Goal: Task Accomplishment & Management: Complete application form

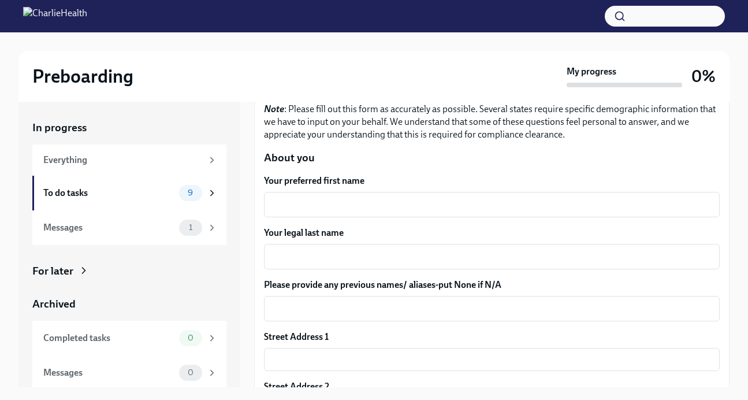
scroll to position [187, 0]
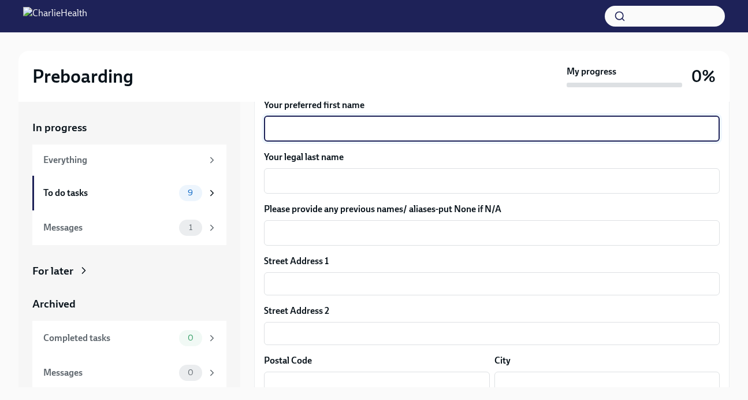
click at [378, 132] on textarea "Your preferred first name" at bounding box center [492, 129] width 442 height 14
type textarea "I"
type textarea "[PERSON_NAME]"
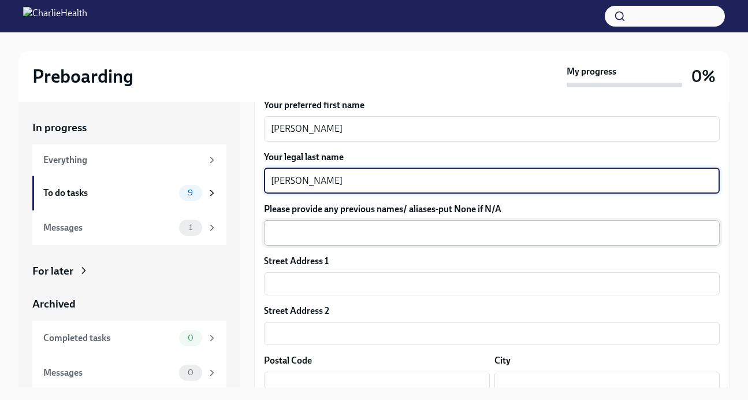
type textarea "[PERSON_NAME]"
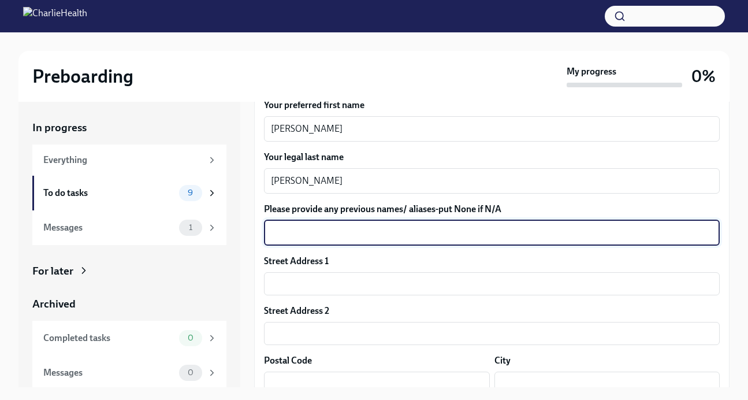
click at [346, 239] on textarea "Please provide any previous names/ aliases-put None if N/A" at bounding box center [492, 233] width 442 height 14
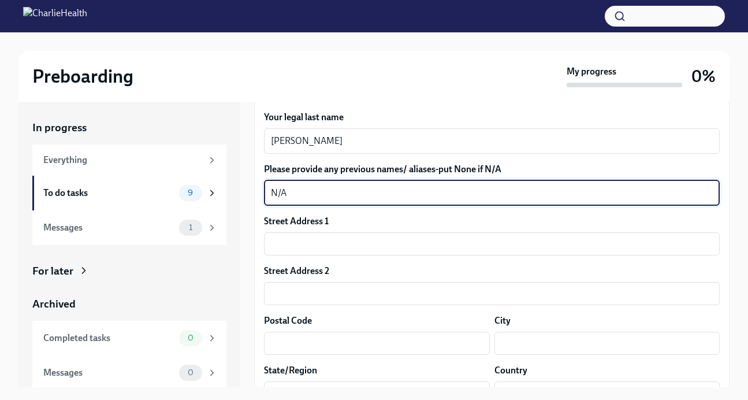
scroll to position [244, 0]
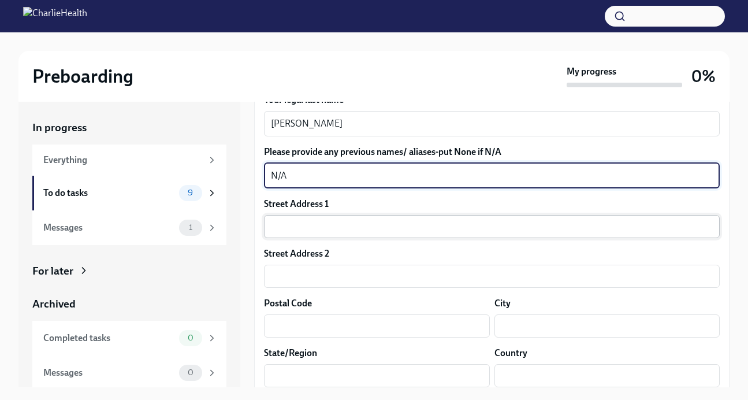
type textarea "N/A"
click at [330, 226] on input "text" at bounding box center [492, 226] width 456 height 23
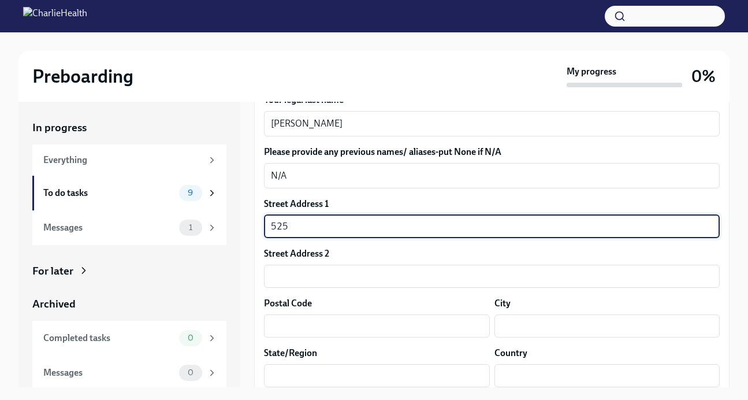
type input "[STREET_ADDRESS]"
type input "Apt 3"
type input "11215"
type input "[GEOGRAPHIC_DATA]"
type input "NY"
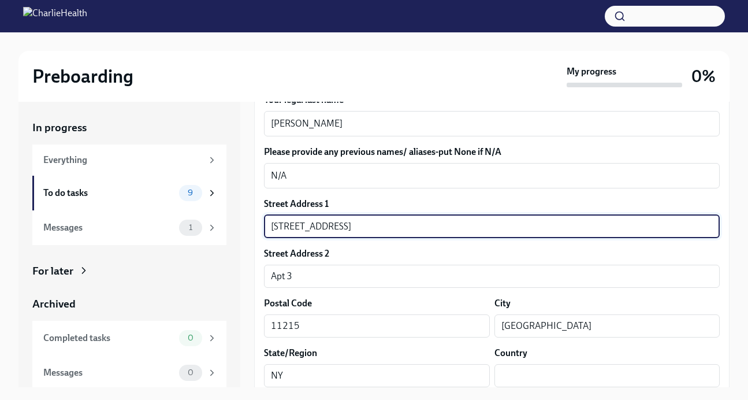
type input "US"
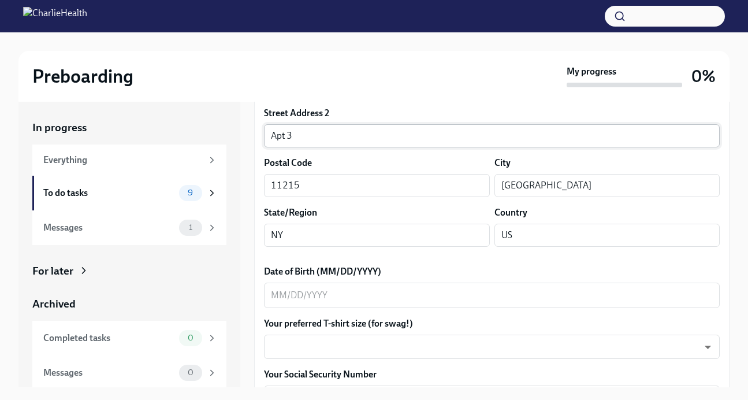
scroll to position [404, 0]
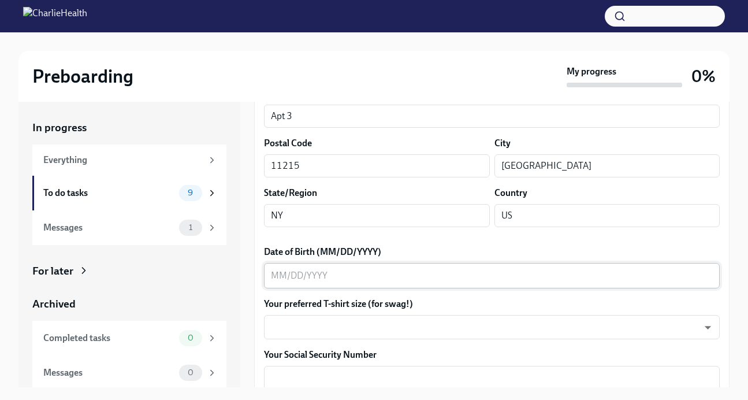
click at [376, 279] on textarea "Date of Birth (MM/DD/YYYY)" at bounding box center [492, 276] width 442 height 14
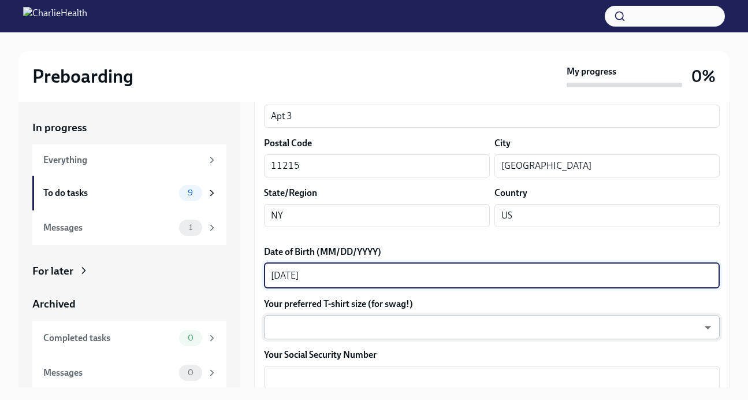
type textarea "[DATE]"
click at [377, 330] on body "Preboarding My progress 0% In progress Everything To do tasks 9 Messages 1 For …" at bounding box center [374, 209] width 748 height 419
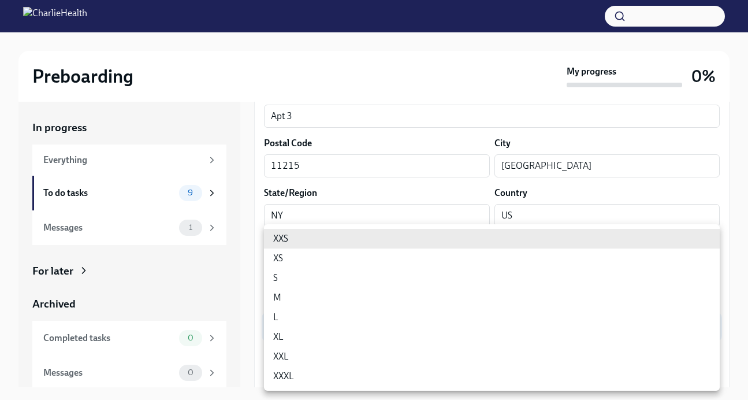
click at [377, 331] on li "XL" at bounding box center [492, 337] width 456 height 20
type input "tefiUEqpP"
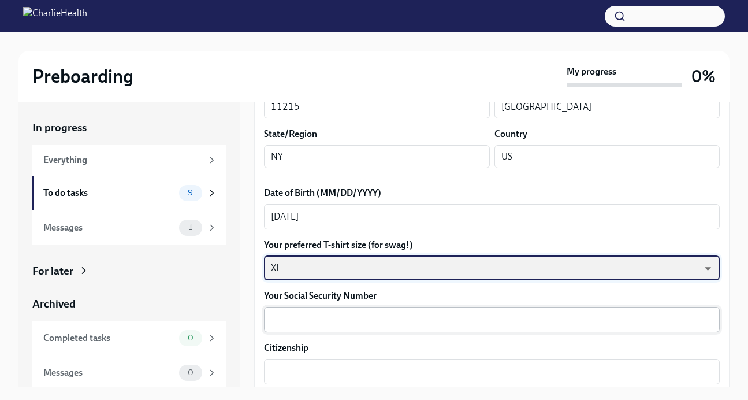
scroll to position [467, 0]
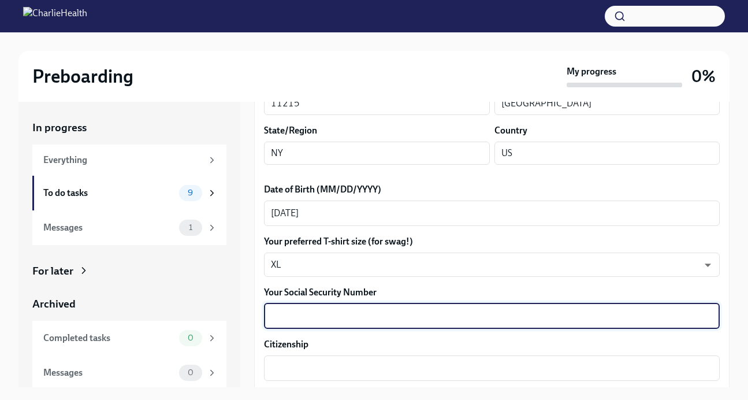
click at [377, 313] on textarea "Your Social Security Number" at bounding box center [492, 316] width 442 height 14
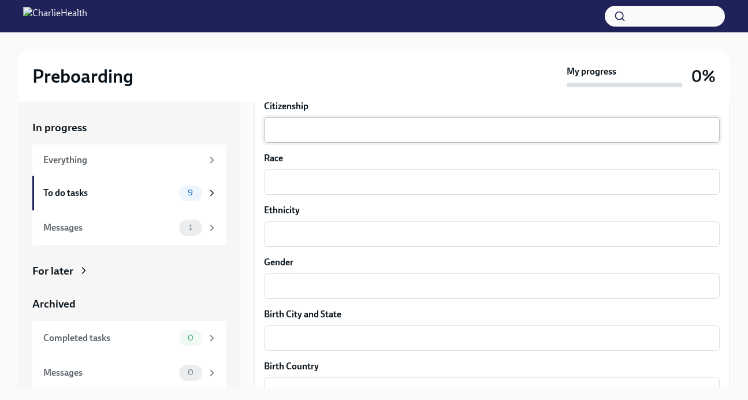
scroll to position [704, 0]
type textarea "109786612"
click at [352, 129] on textarea "Citizenship" at bounding box center [492, 131] width 442 height 14
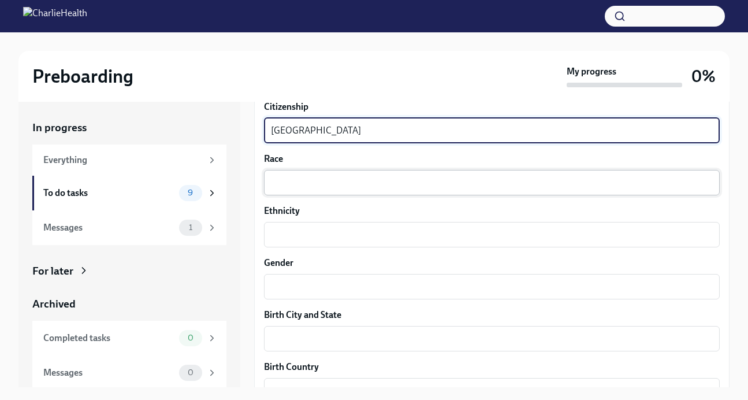
type textarea "[GEOGRAPHIC_DATA]"
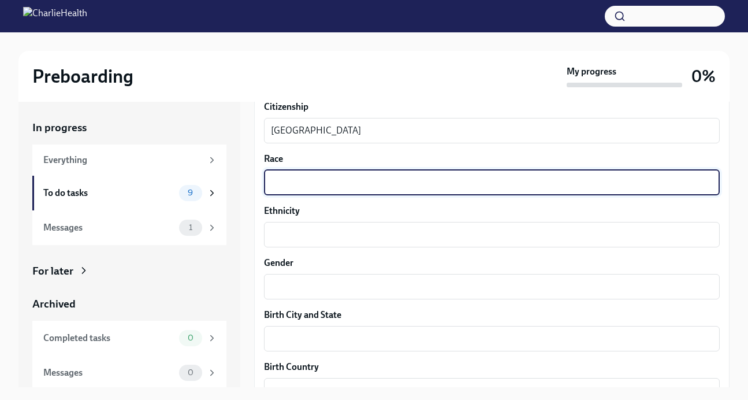
click at [341, 187] on textarea "Race" at bounding box center [492, 183] width 442 height 14
type textarea "White"
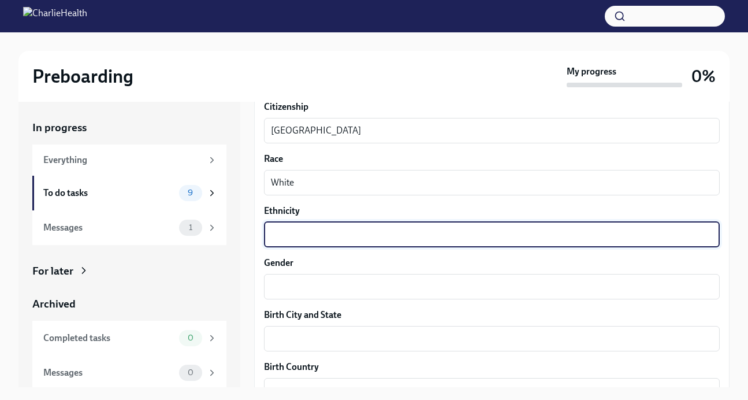
click at [341, 237] on textarea "Ethnicity" at bounding box center [492, 235] width 442 height 14
type textarea "Caucasian"
click at [329, 288] on textarea "Gender" at bounding box center [492, 287] width 442 height 14
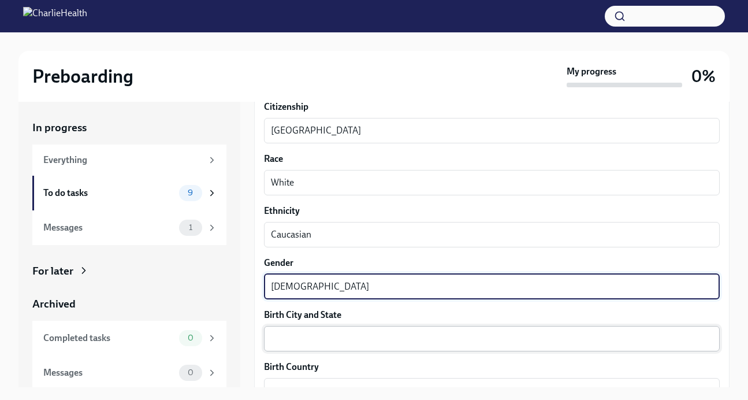
type textarea "[DEMOGRAPHIC_DATA]"
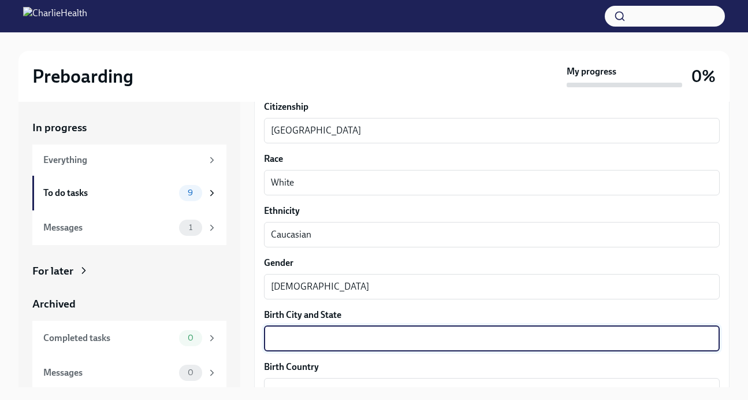
click at [327, 343] on textarea "Birth City and State" at bounding box center [492, 339] width 442 height 14
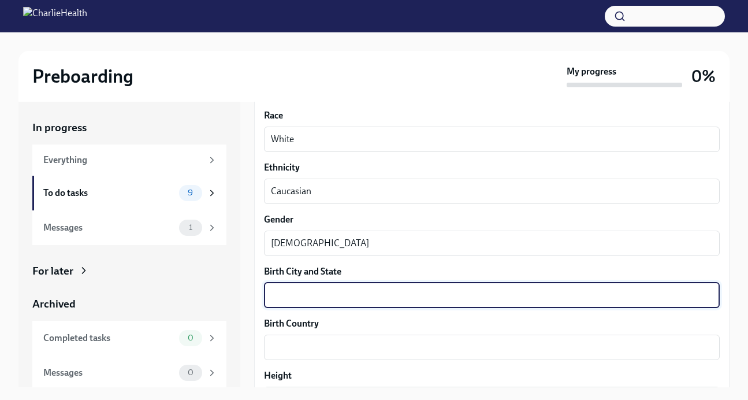
scroll to position [760, 0]
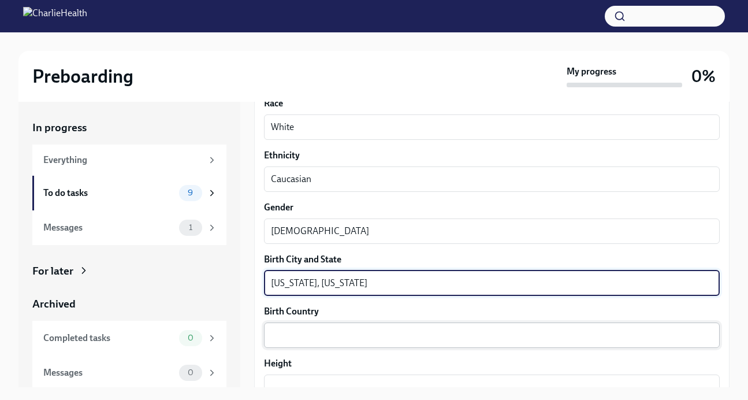
type textarea "[US_STATE], [US_STATE]"
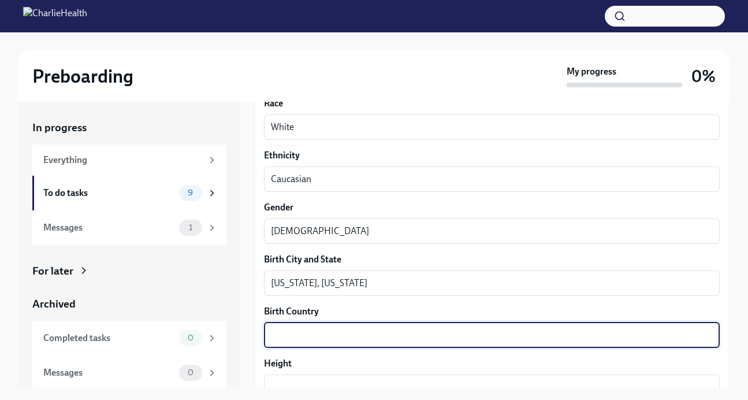
click at [343, 333] on textarea "Birth Country" at bounding box center [492, 335] width 442 height 14
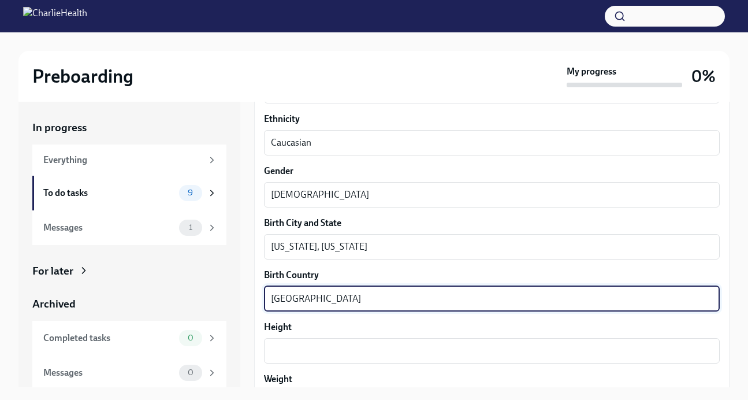
scroll to position [823, 0]
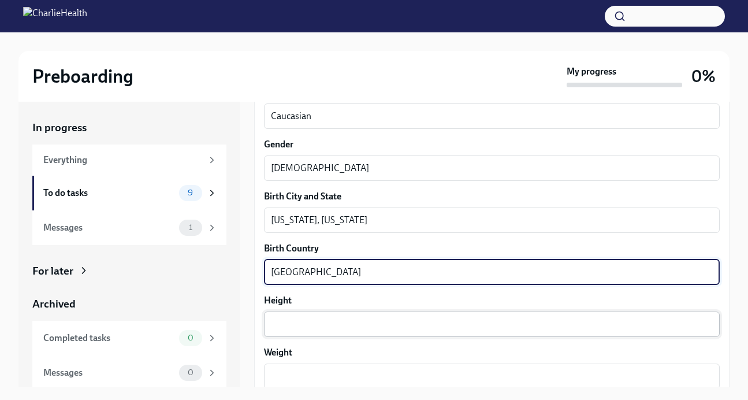
type textarea "[GEOGRAPHIC_DATA]"
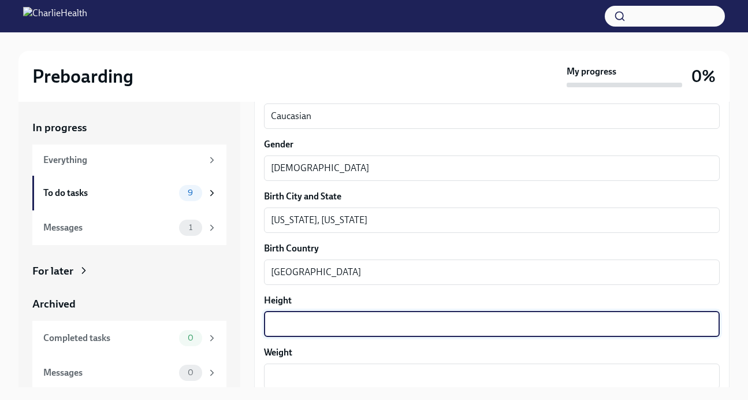
click at [336, 330] on textarea "Height" at bounding box center [492, 324] width 442 height 14
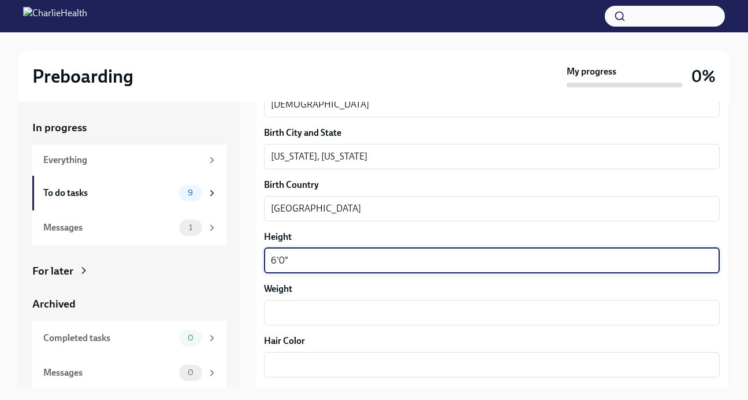
scroll to position [889, 0]
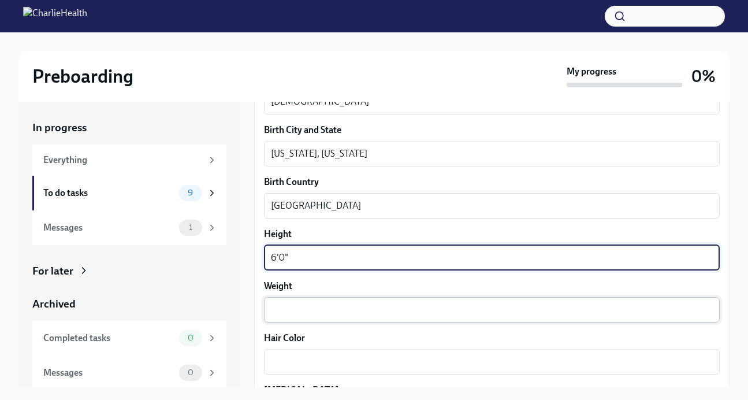
type textarea "6'0""
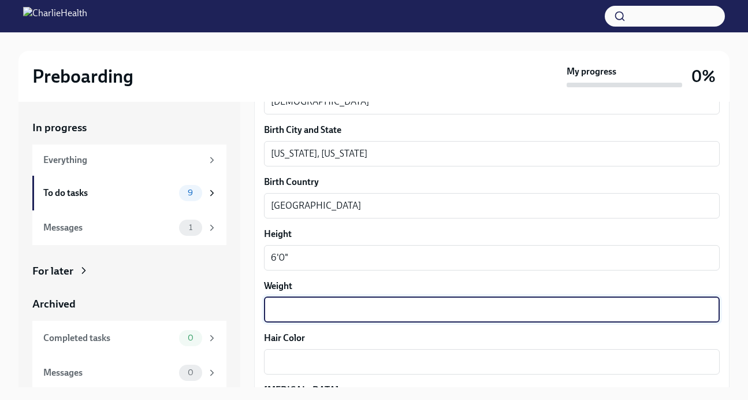
click at [285, 315] on textarea "Weight" at bounding box center [492, 310] width 442 height 14
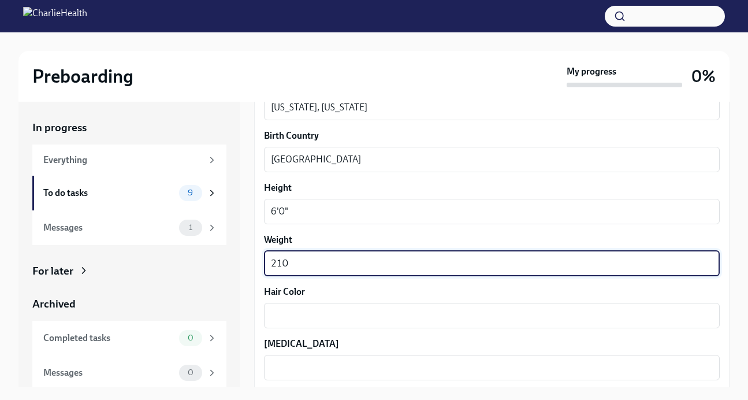
scroll to position [956, 0]
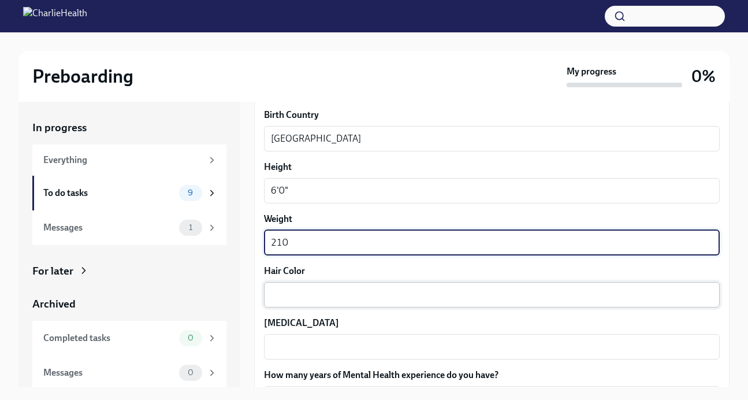
type textarea "210"
click at [276, 287] on div "x ​" at bounding box center [492, 294] width 456 height 25
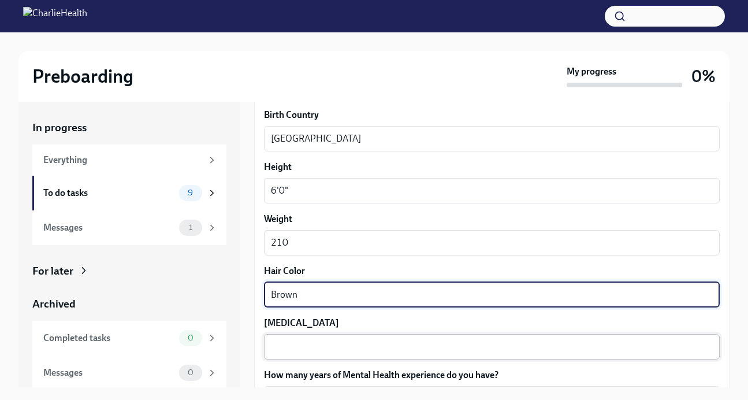
type textarea "Brown"
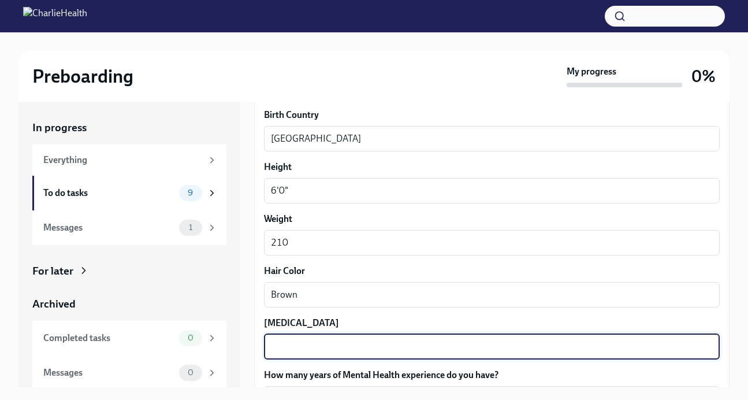
click at [289, 340] on textarea "[MEDICAL_DATA]" at bounding box center [492, 347] width 442 height 14
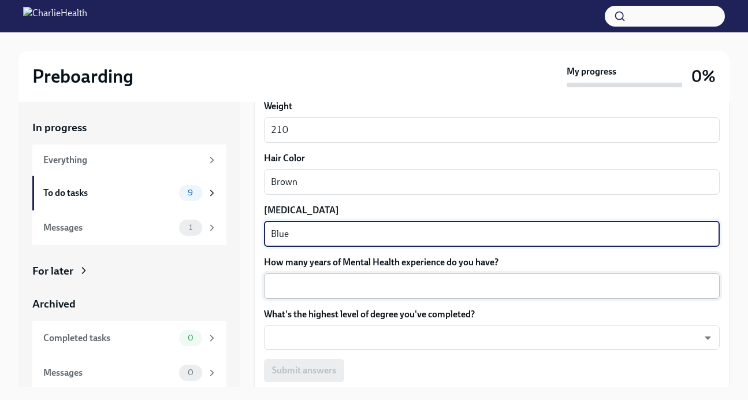
scroll to position [1073, 0]
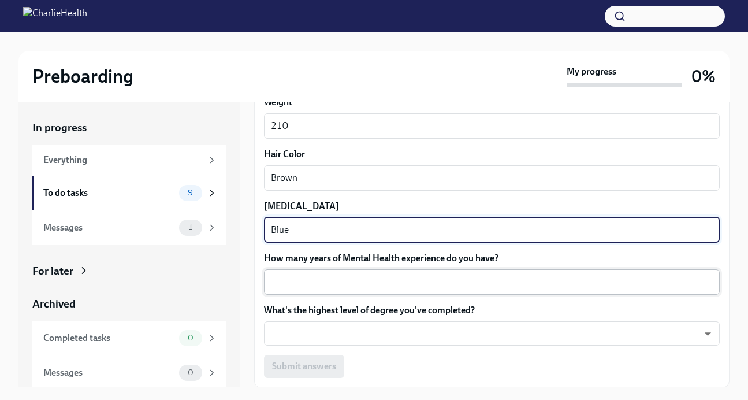
type textarea "Blue"
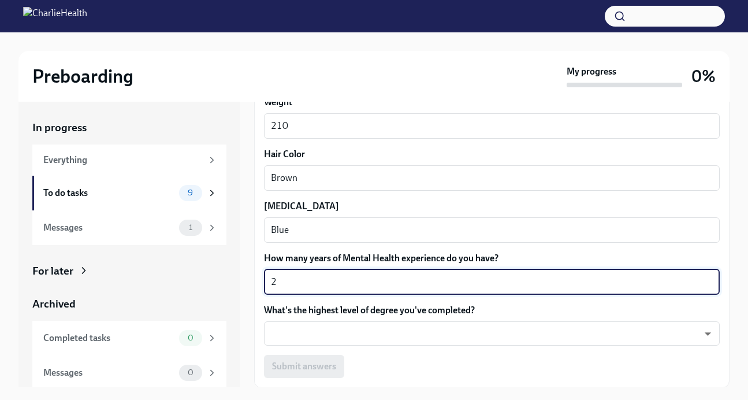
click at [311, 276] on textarea "2" at bounding box center [492, 282] width 442 height 14
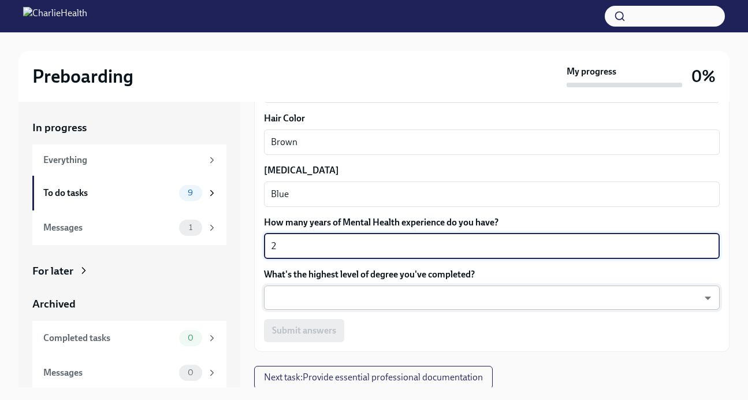
scroll to position [1110, 0]
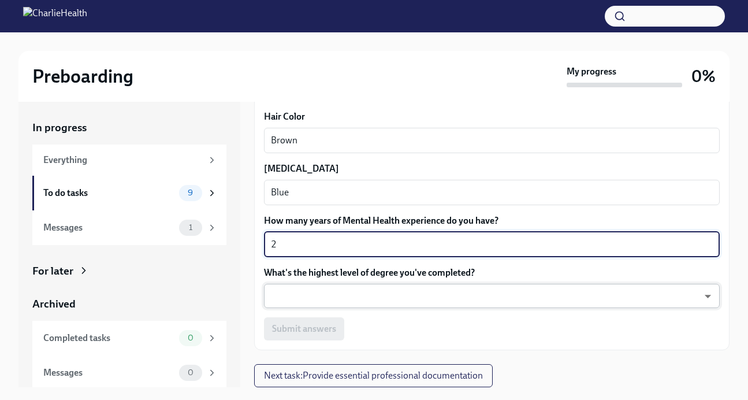
type textarea "2"
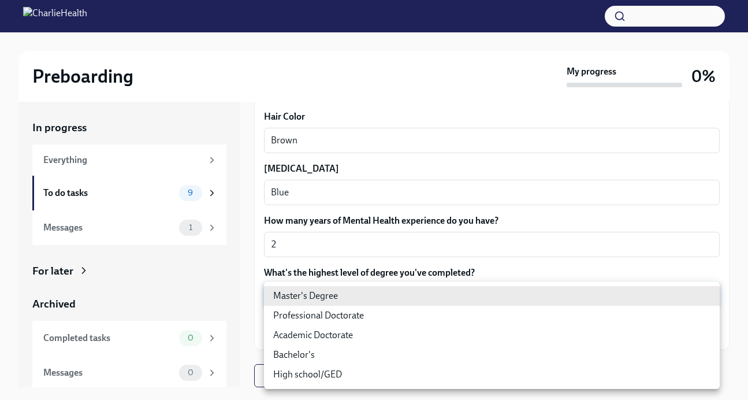
click at [317, 295] on body "Preboarding My progress 0% In progress Everything To do tasks 9 Messages 1 For …" at bounding box center [374, 209] width 748 height 419
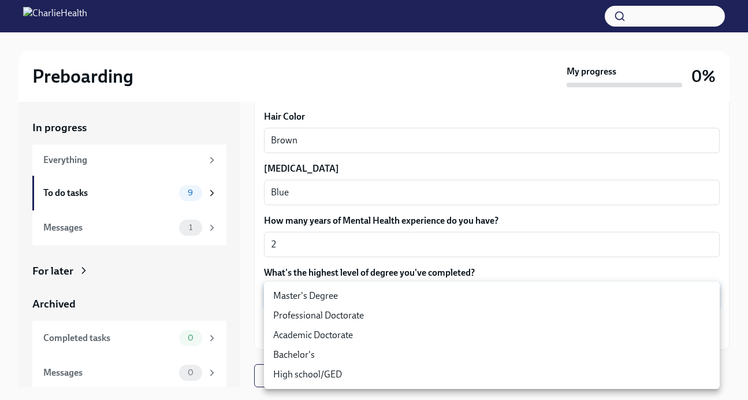
click at [320, 296] on li "Master's Degree" at bounding box center [492, 296] width 456 height 20
type input "2vBr-ghkD"
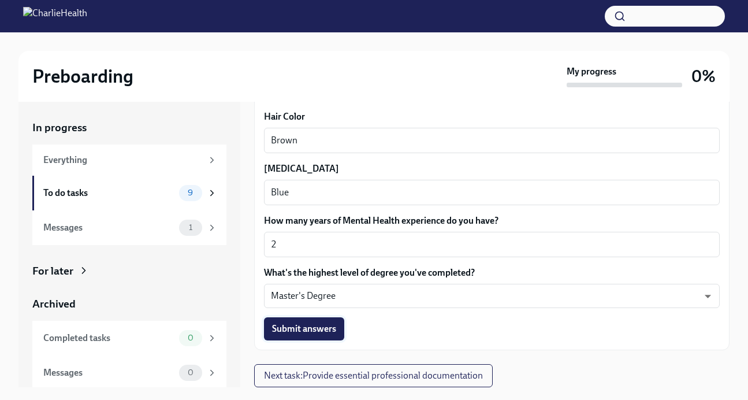
click at [326, 332] on span "Submit answers" at bounding box center [304, 329] width 64 height 12
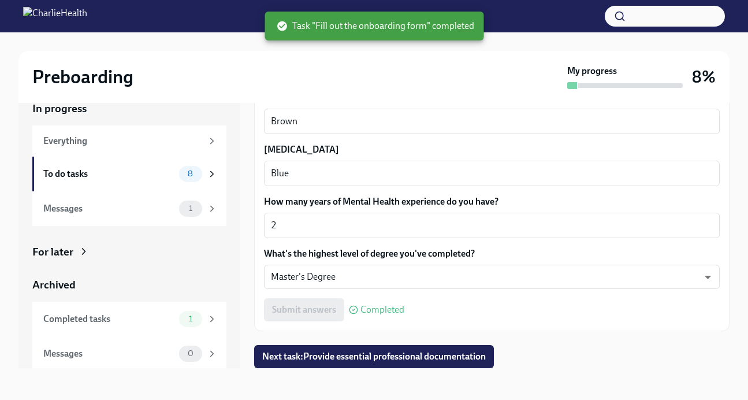
scroll to position [21, 0]
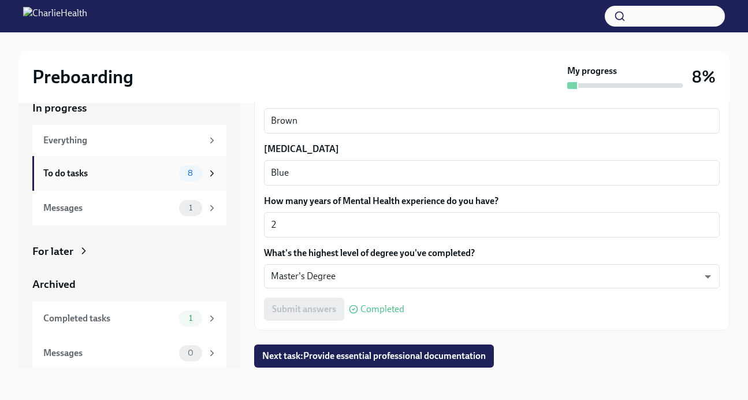
click at [137, 174] on div "To do tasks" at bounding box center [108, 173] width 131 height 13
